Goal: Transaction & Acquisition: Download file/media

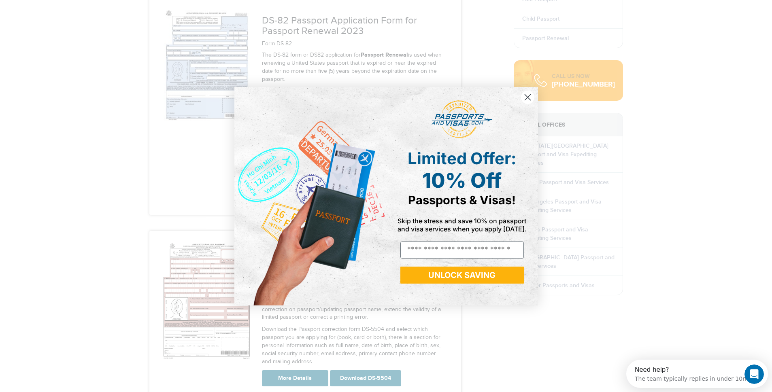
click at [528, 97] on circle "Close dialog" at bounding box center [527, 96] width 13 height 13
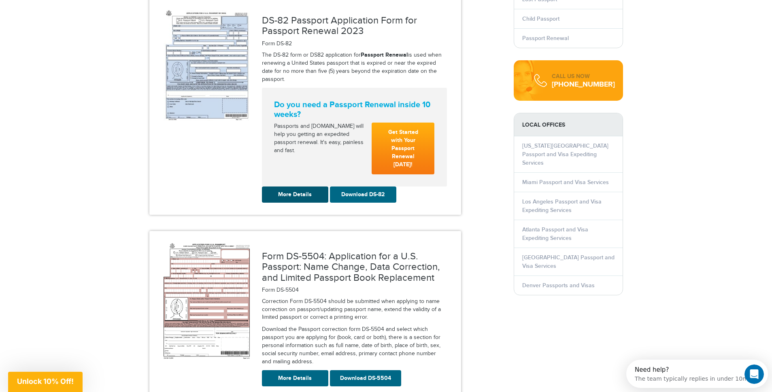
click at [283, 190] on link "More Details" at bounding box center [295, 195] width 66 height 16
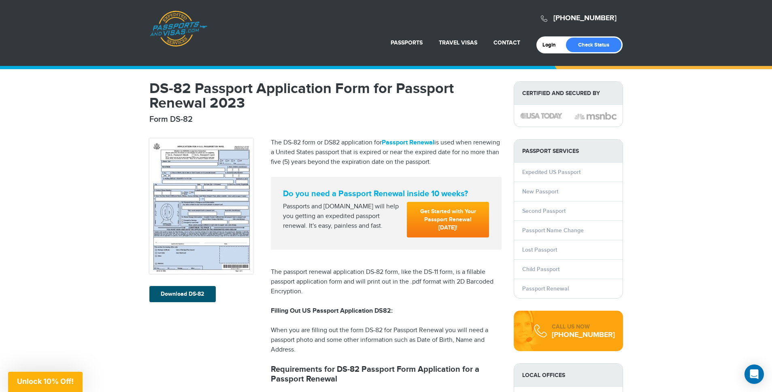
click at [183, 291] on link "Download DS-82" at bounding box center [182, 294] width 66 height 16
